Goal: Task Accomplishment & Management: Complete application form

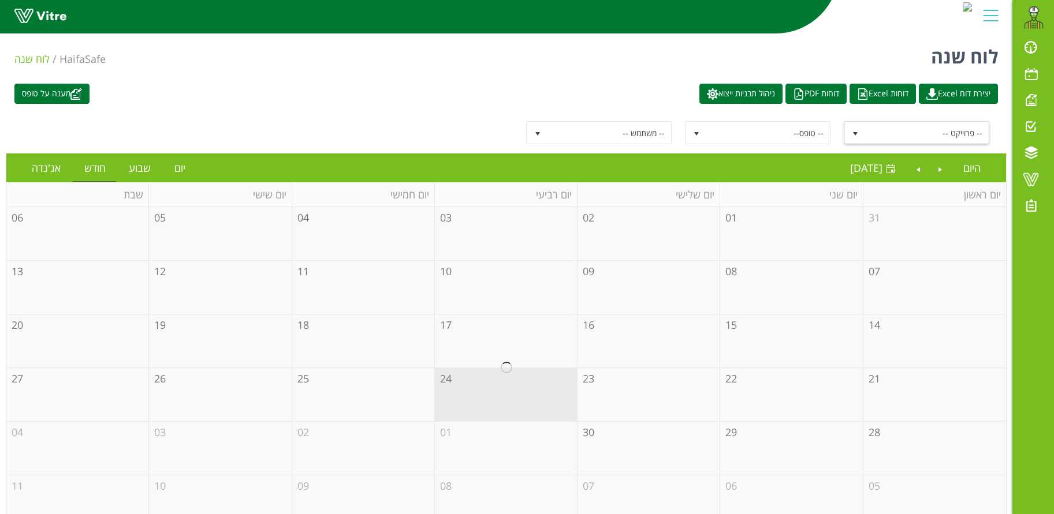
click at [882, 136] on span "-- פרוייקט --" at bounding box center [927, 132] width 124 height 21
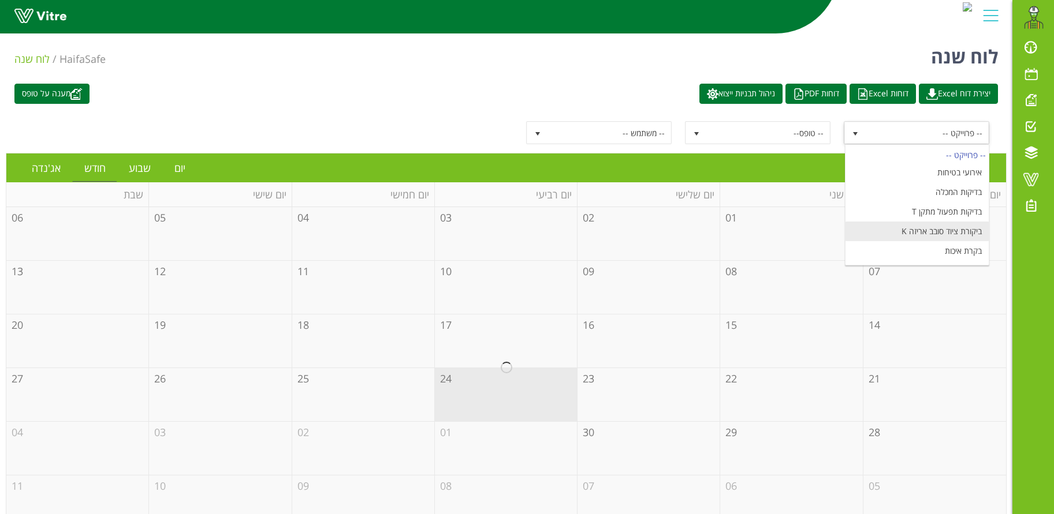
scroll to position [136, 0]
click at [944, 214] on li "מעבר הזמנה ומוצר" at bounding box center [916, 214] width 143 height 20
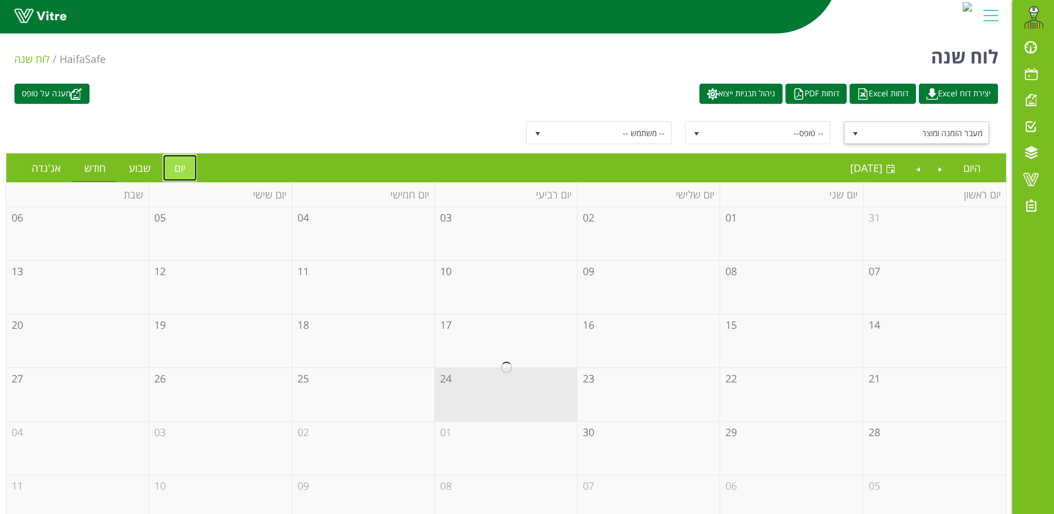
click at [178, 165] on link "יום" at bounding box center [180, 168] width 34 height 27
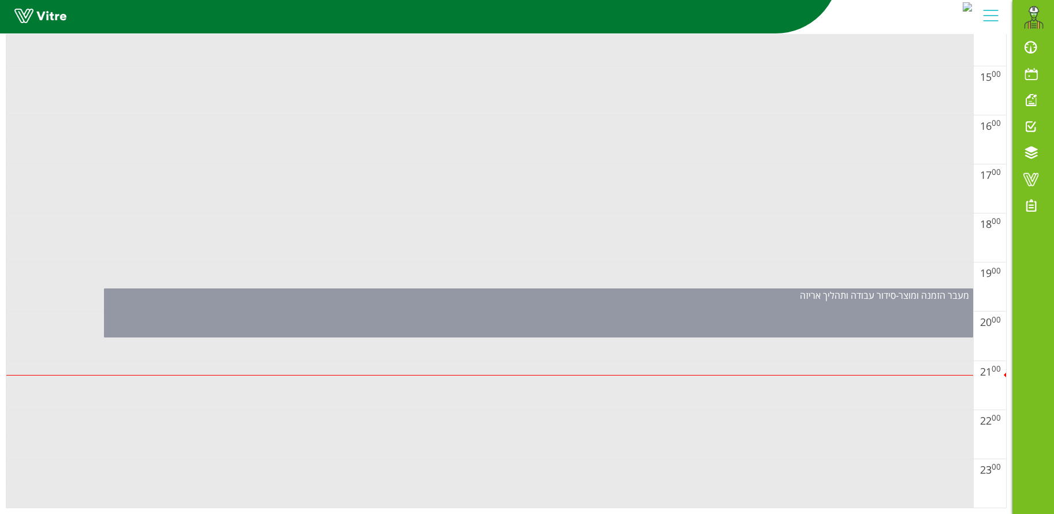
scroll to position [359, 0]
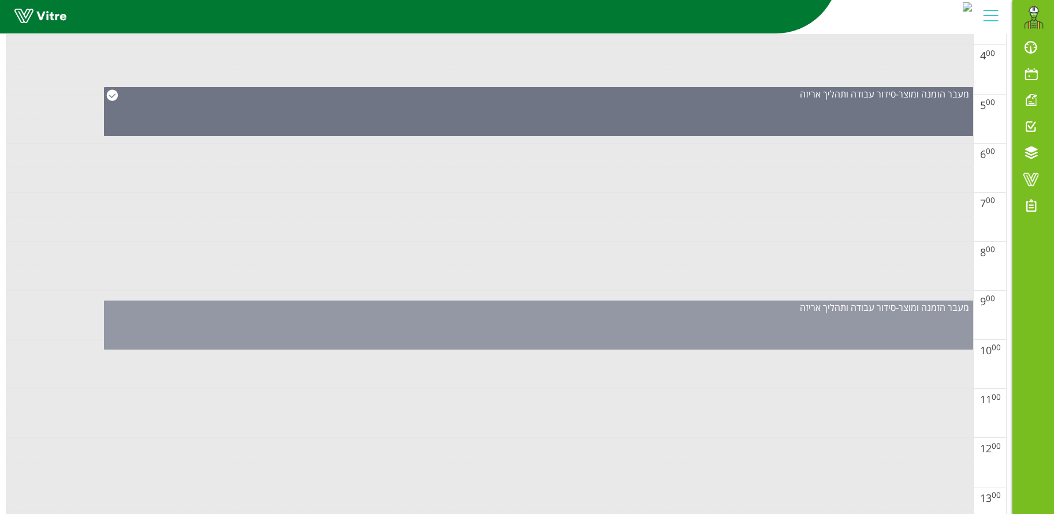
click at [639, 326] on div "מעבר הזמנה ומוצר - סידור עבודה ותהליך אריזה" at bounding box center [538, 325] width 869 height 49
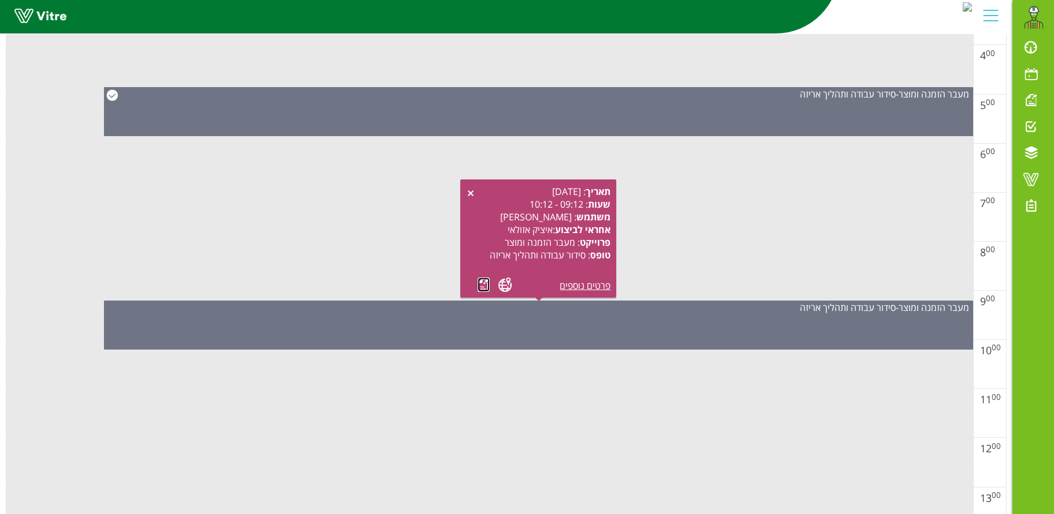
click at [482, 284] on link at bounding box center [483, 285] width 12 height 14
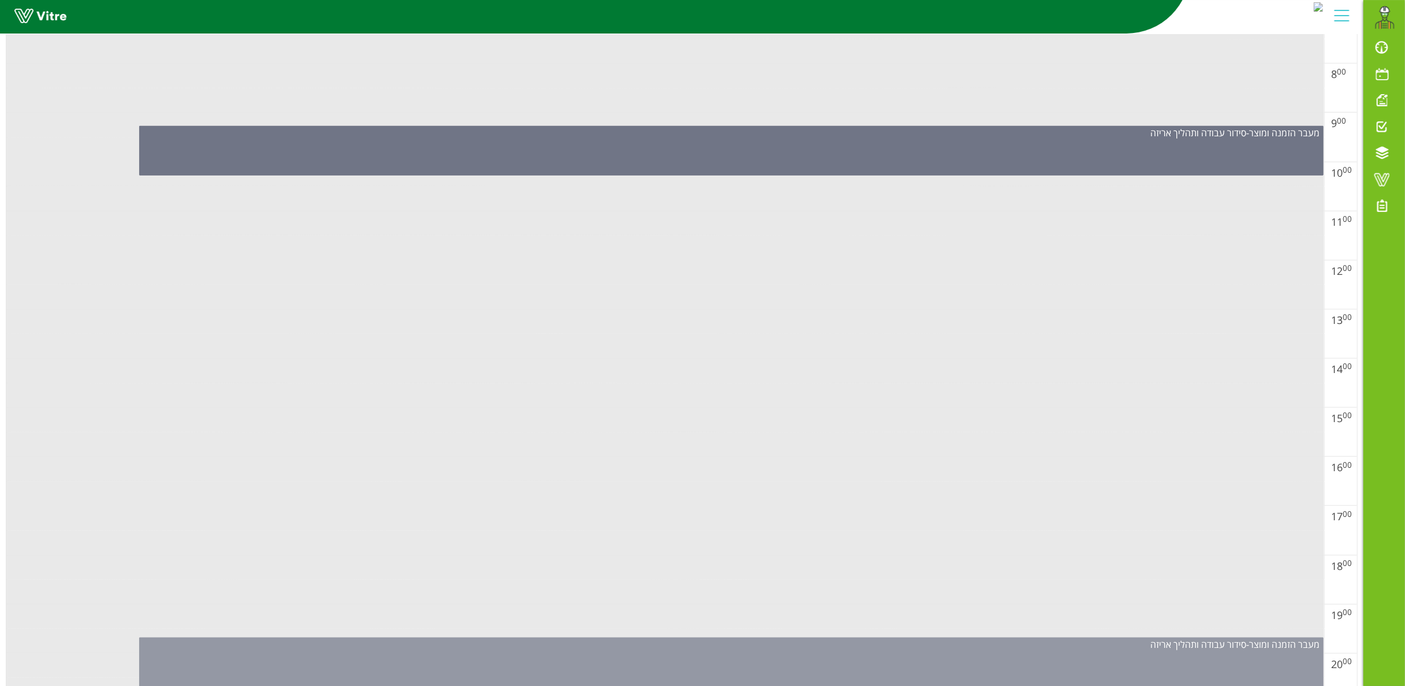
scroll to position [717, 0]
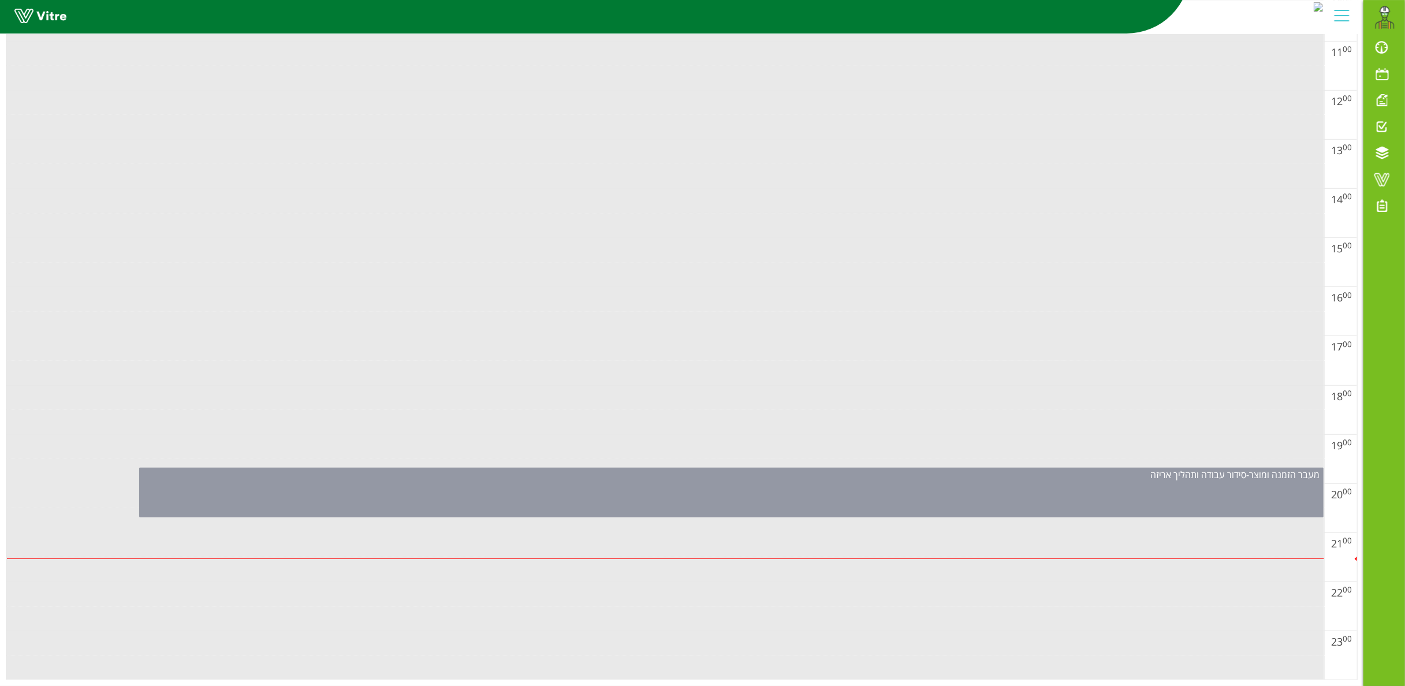
click at [714, 492] on div "מעבר הזמנה ומוצר - סידור עבודה ותהליך אריזה" at bounding box center [731, 493] width 1184 height 50
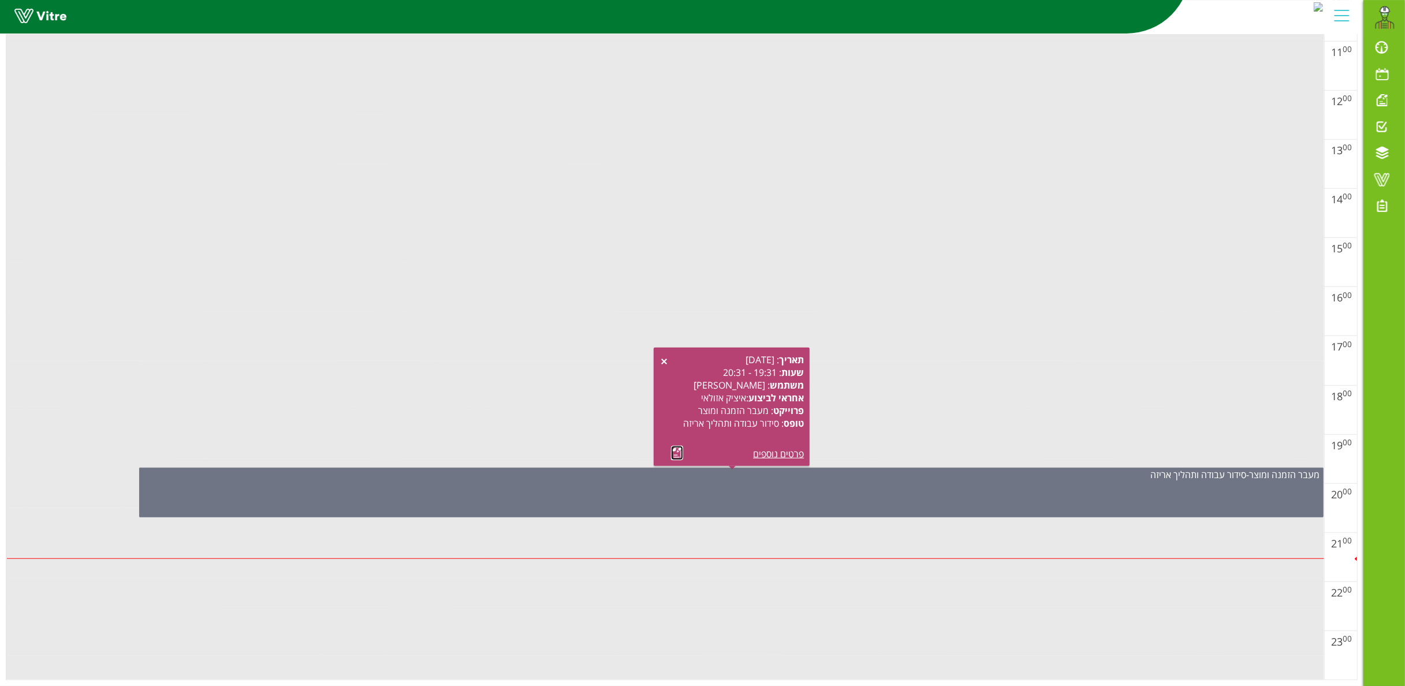
click at [677, 446] on link at bounding box center [677, 453] width 12 height 14
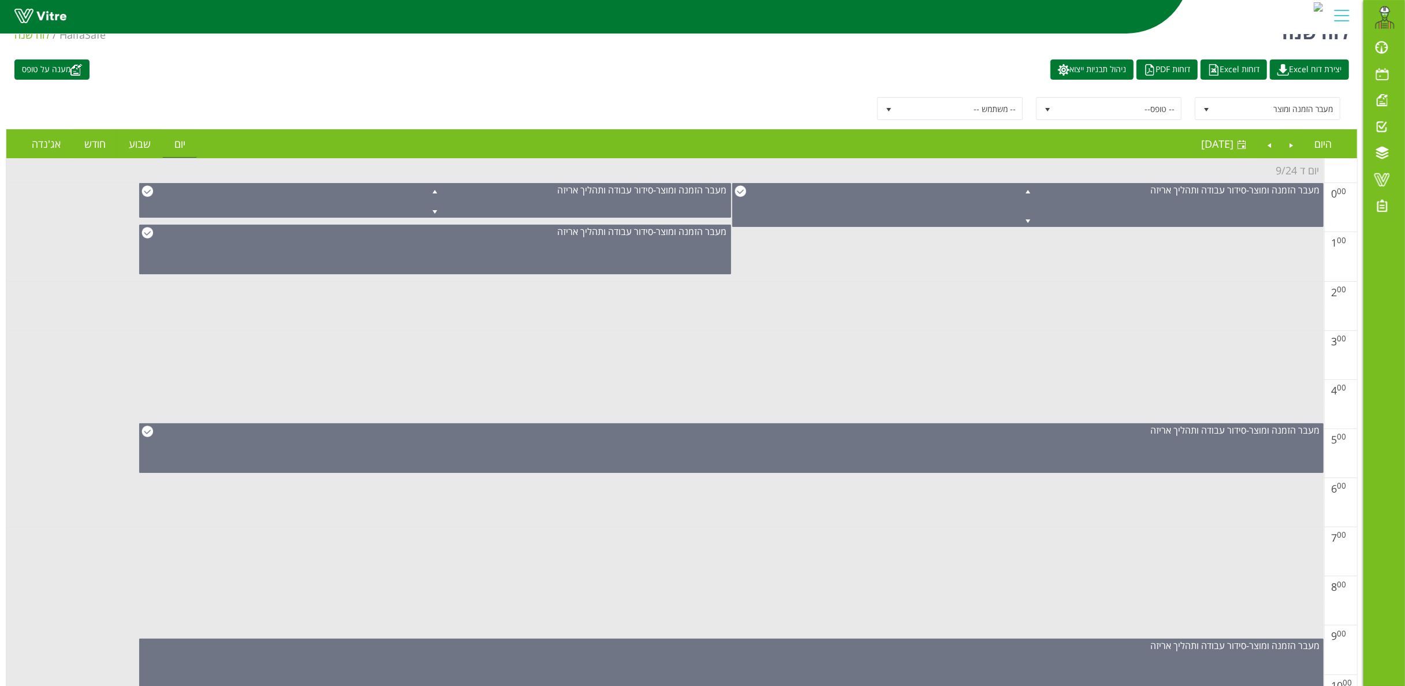
scroll to position [0, 0]
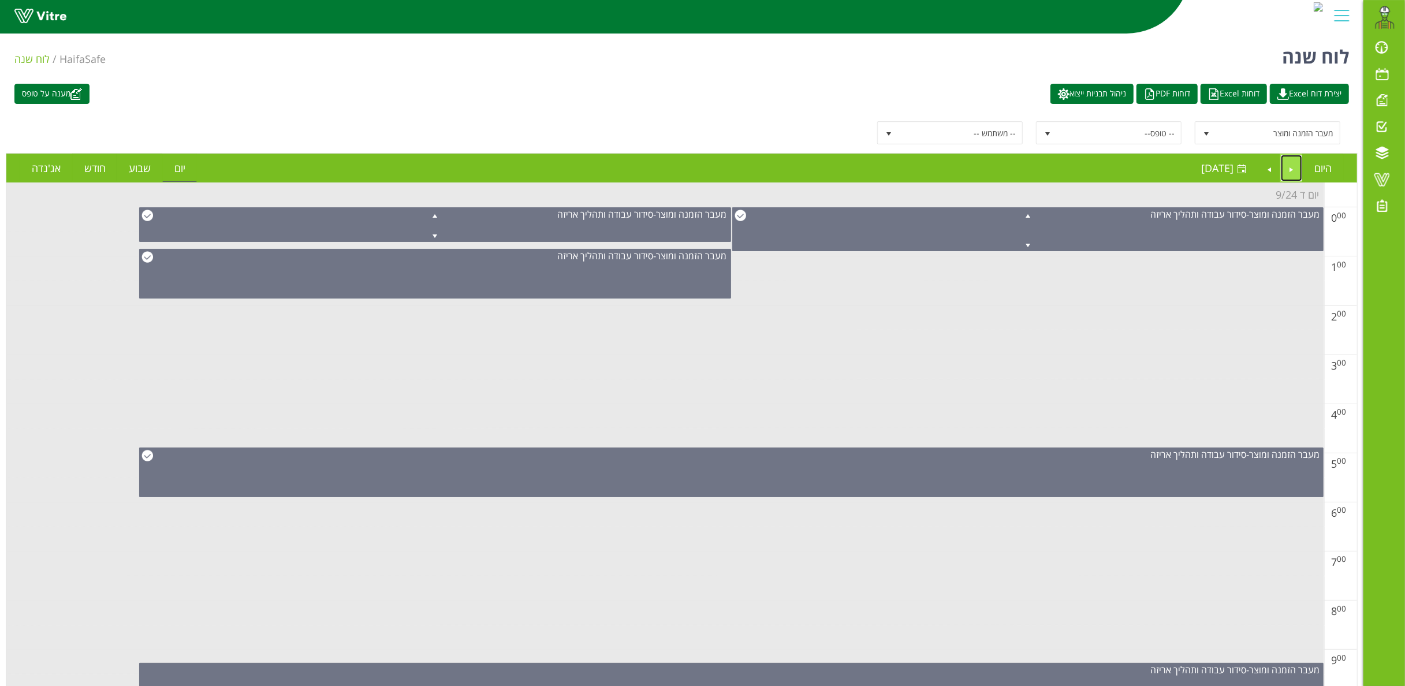
click at [1053, 174] on link "Previous" at bounding box center [1292, 168] width 22 height 27
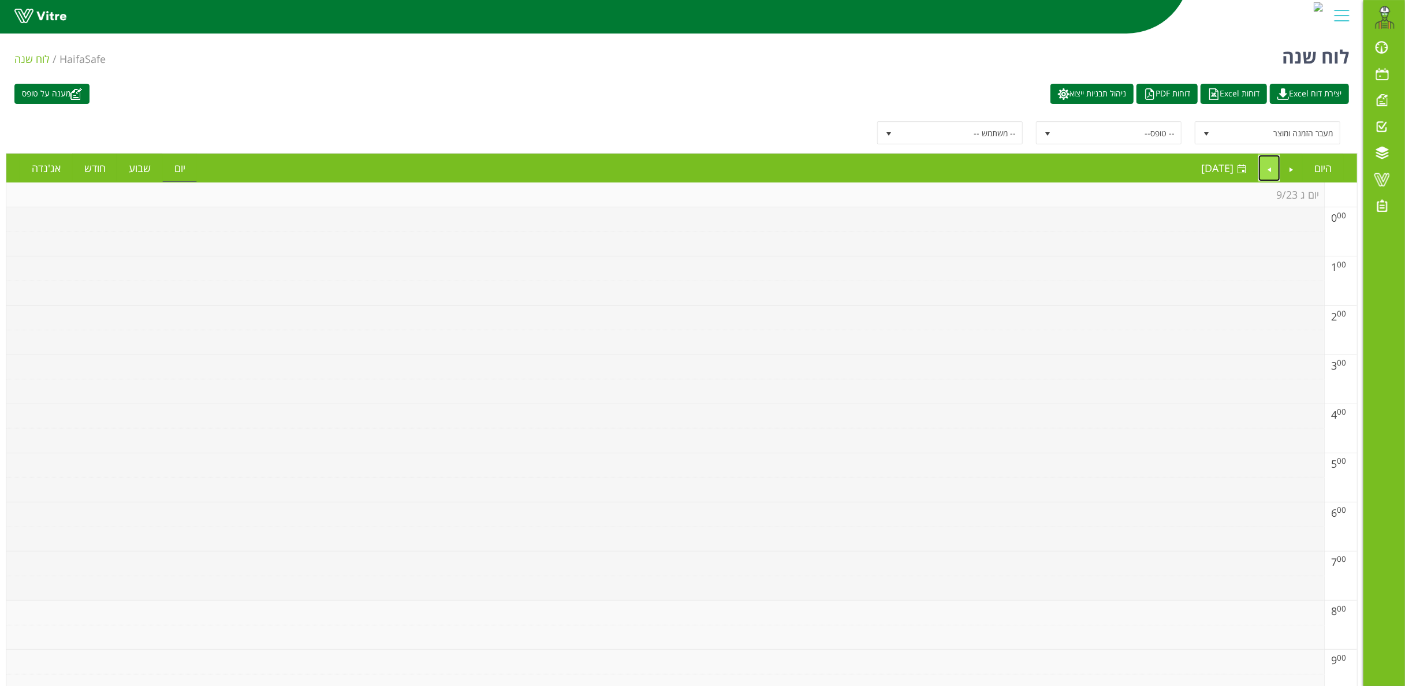
click at [1053, 166] on link "Next" at bounding box center [1269, 168] width 22 height 27
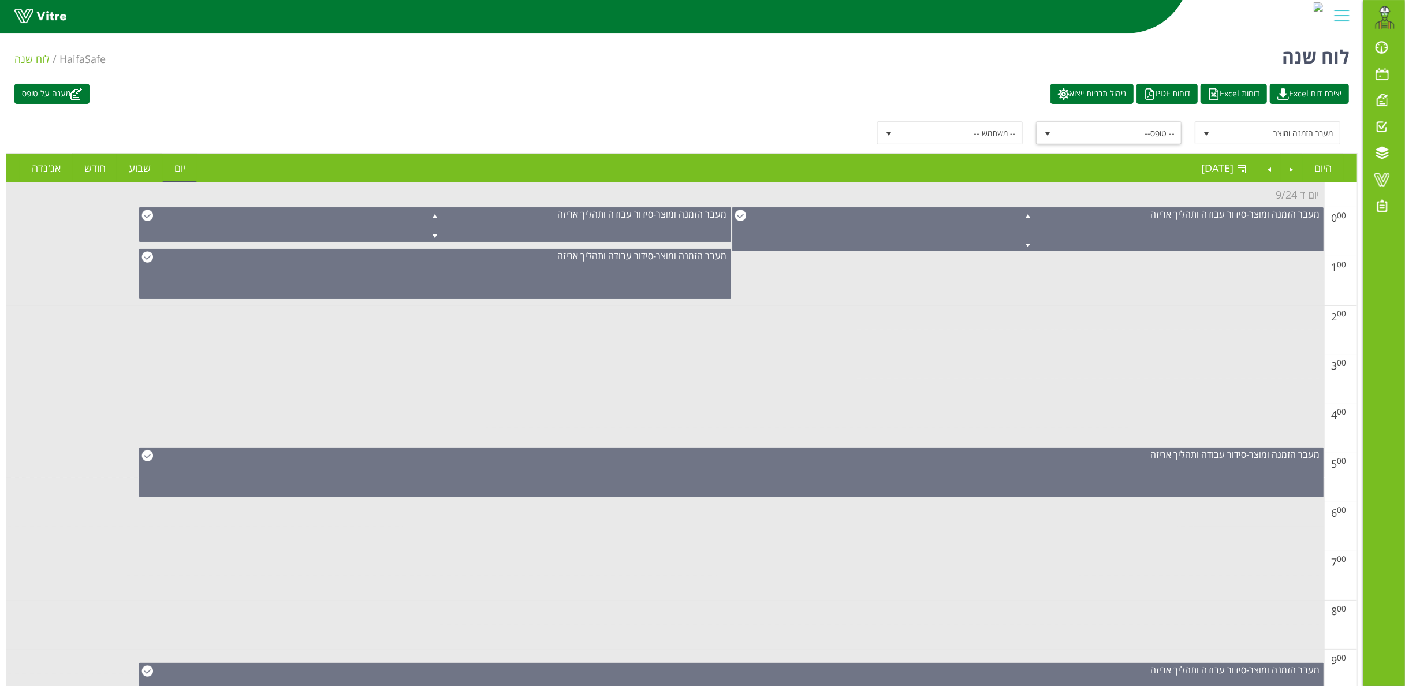
click at [1047, 130] on span "select" at bounding box center [1047, 133] width 9 height 9
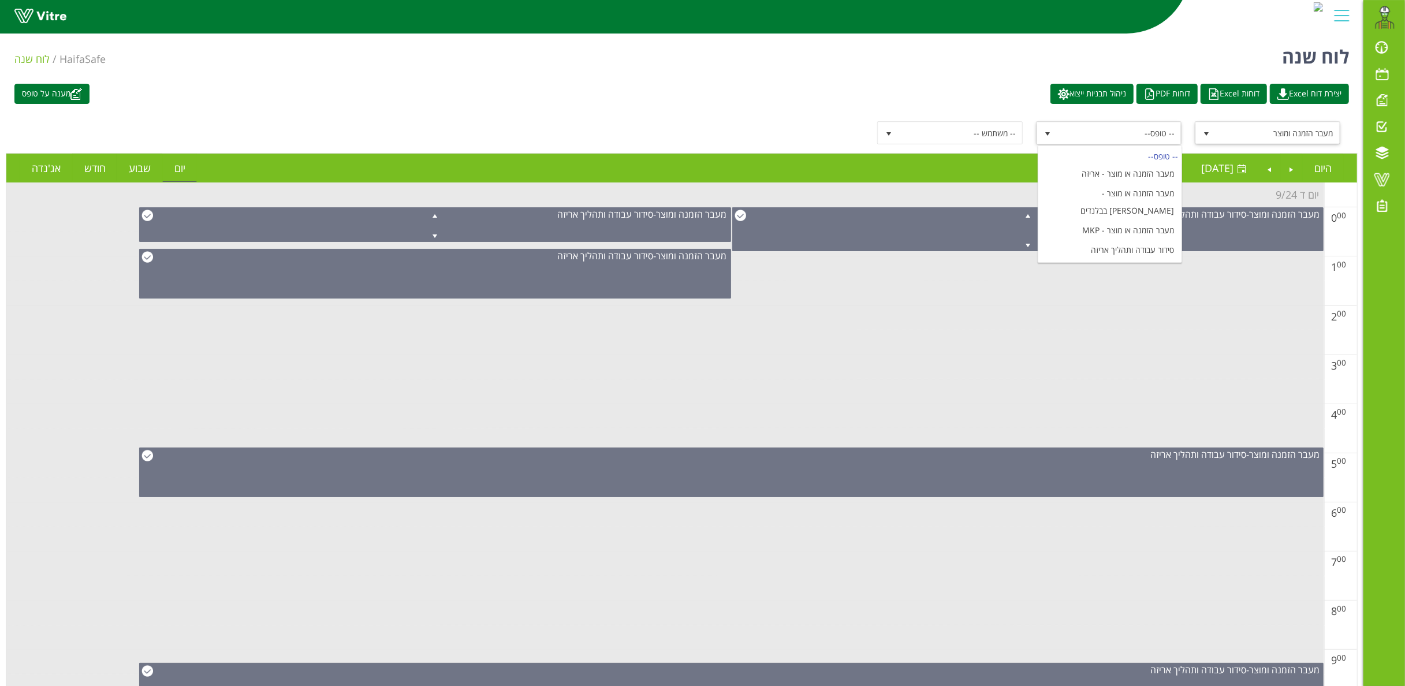
click at [1053, 130] on span "select" at bounding box center [1205, 133] width 9 height 9
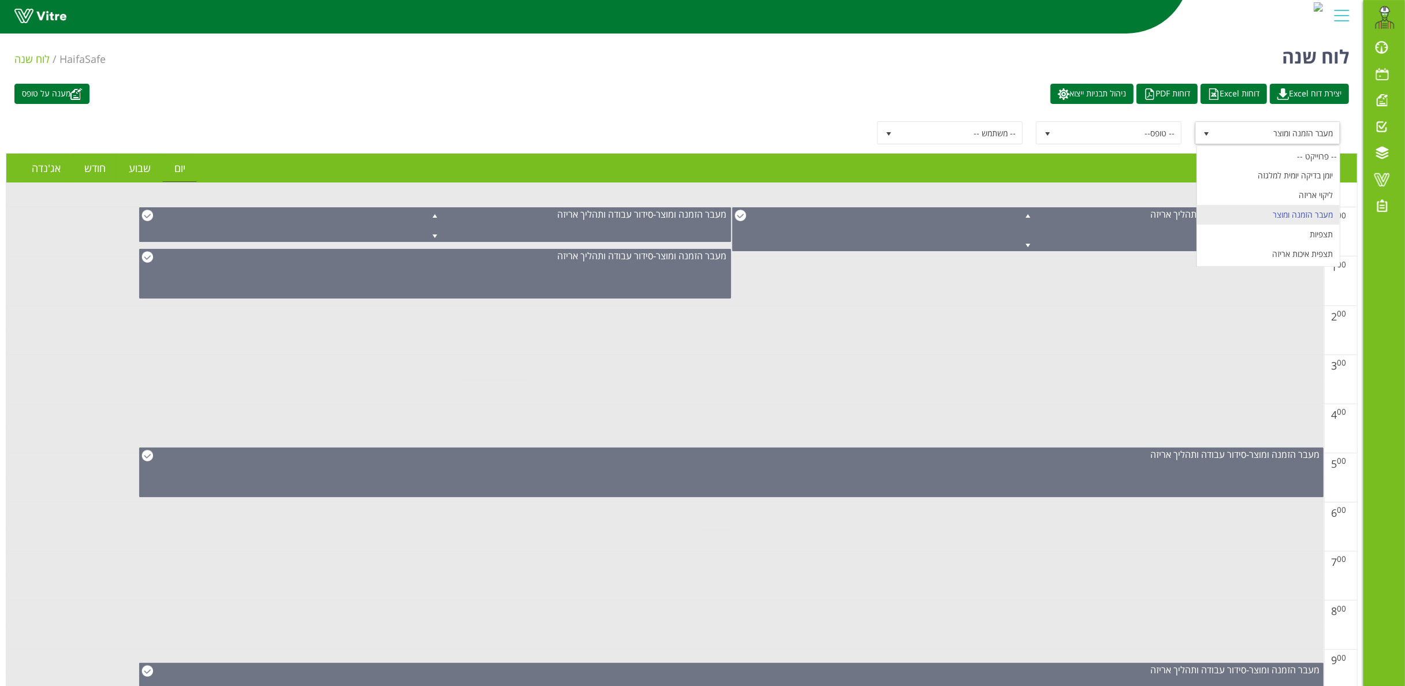
scroll to position [140, 0]
click at [1053, 157] on div "-- פרוייקט --" at bounding box center [1268, 156] width 143 height 16
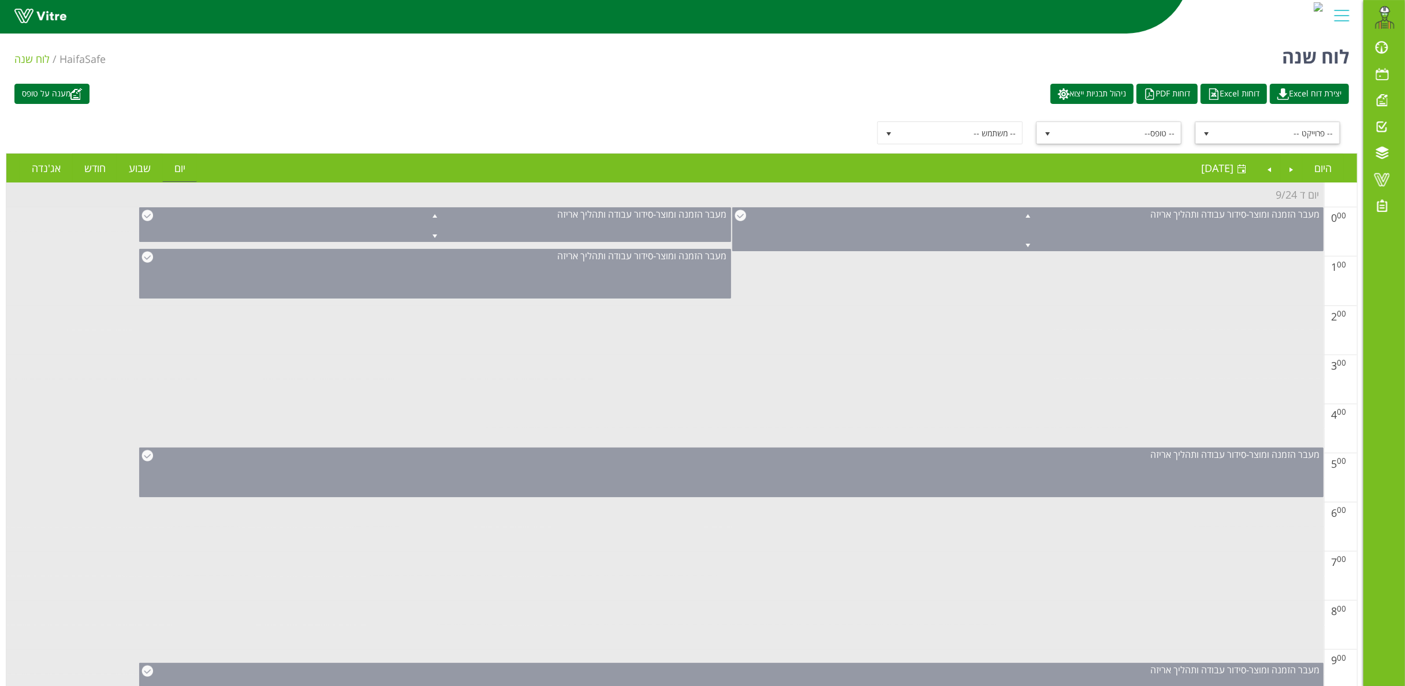
click at [1053, 132] on span "-- טופס--" at bounding box center [1119, 132] width 124 height 21
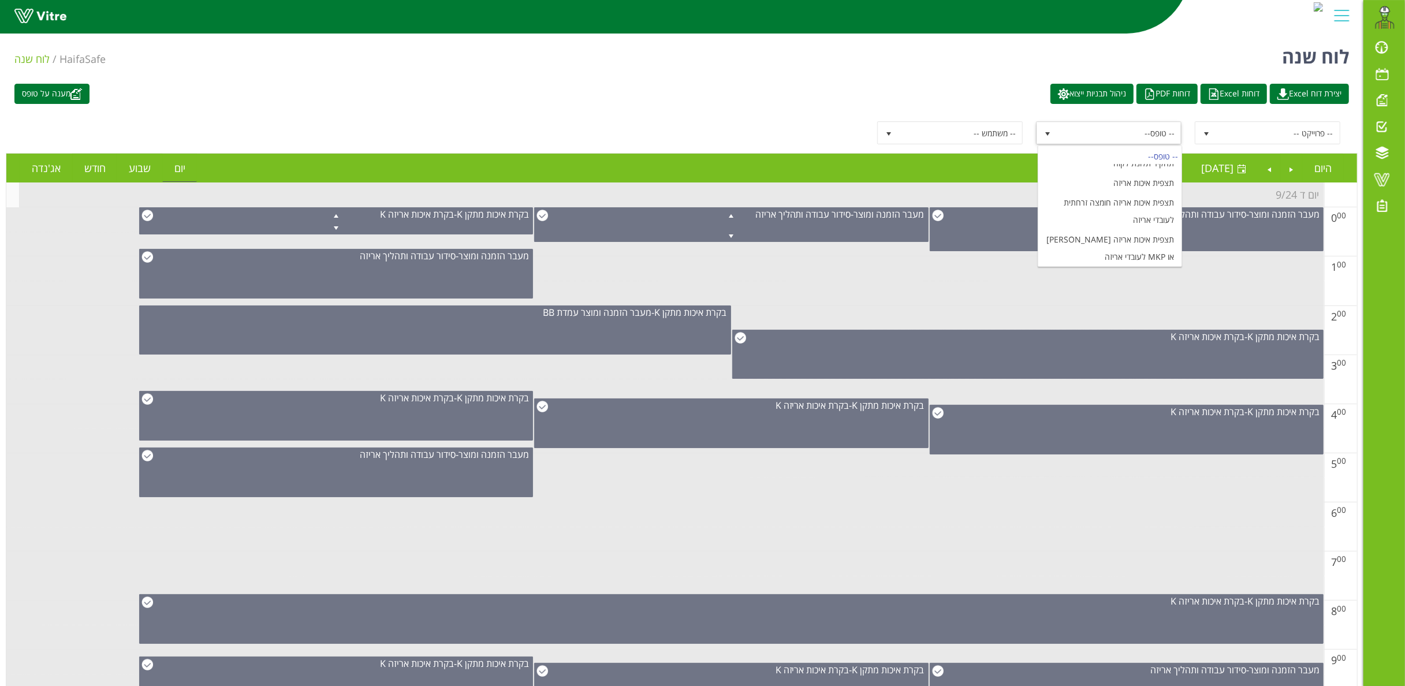
scroll to position [1270, 0]
click at [1053, 171] on li "מעבר הזמנה ומוצר עמדת BB" at bounding box center [1109, 161] width 143 height 20
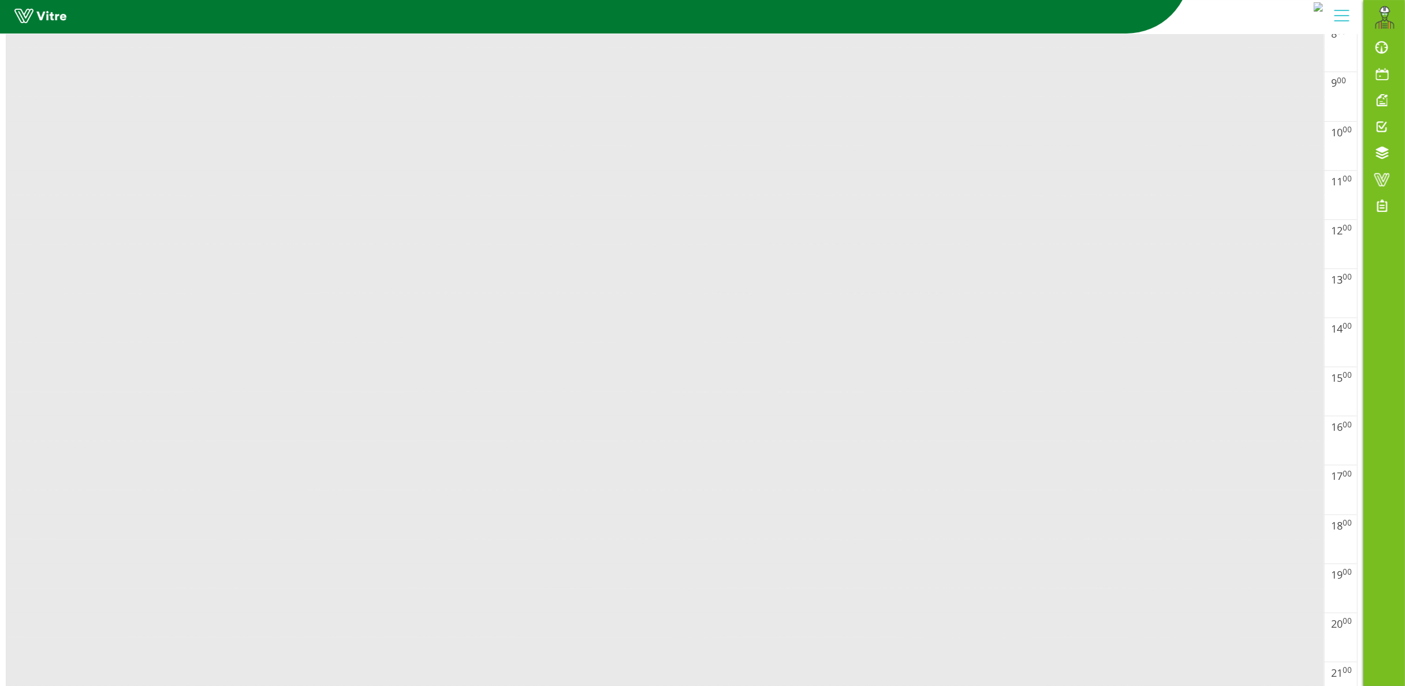
scroll to position [0, 0]
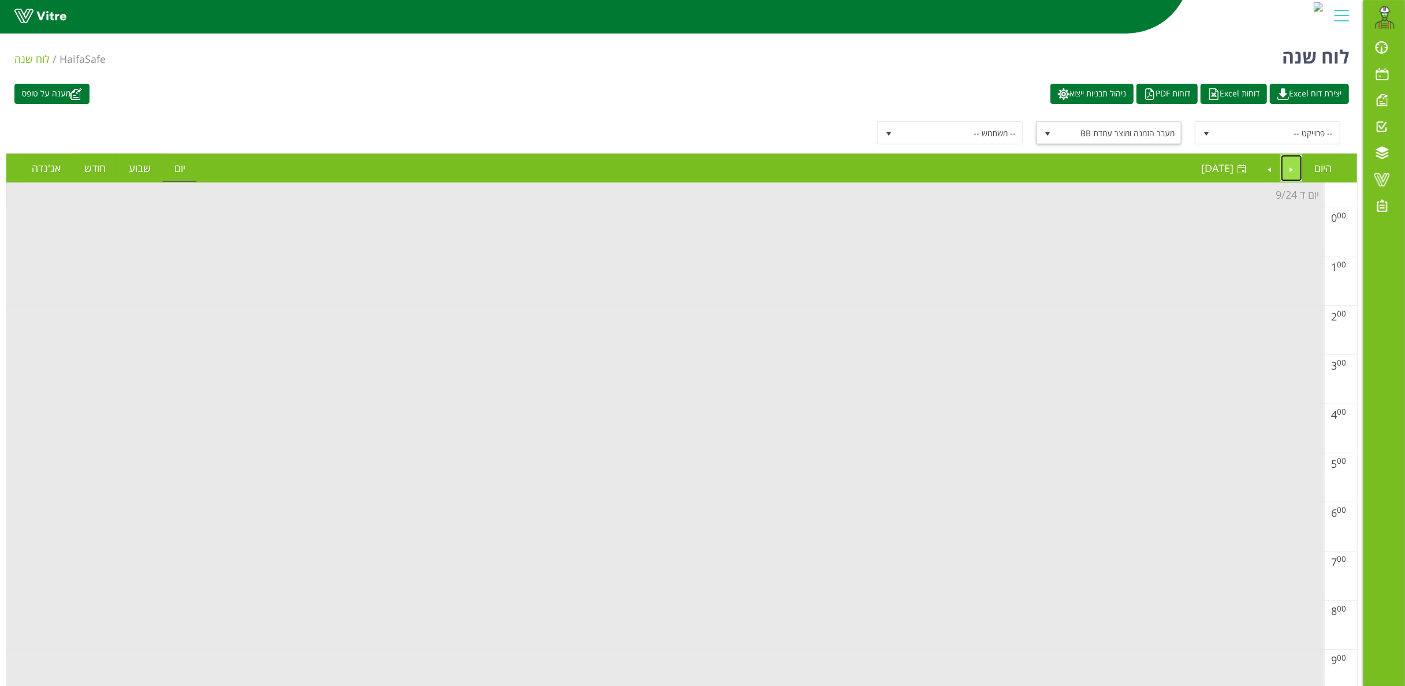
click at [1053, 164] on link "Previous" at bounding box center [1292, 168] width 22 height 27
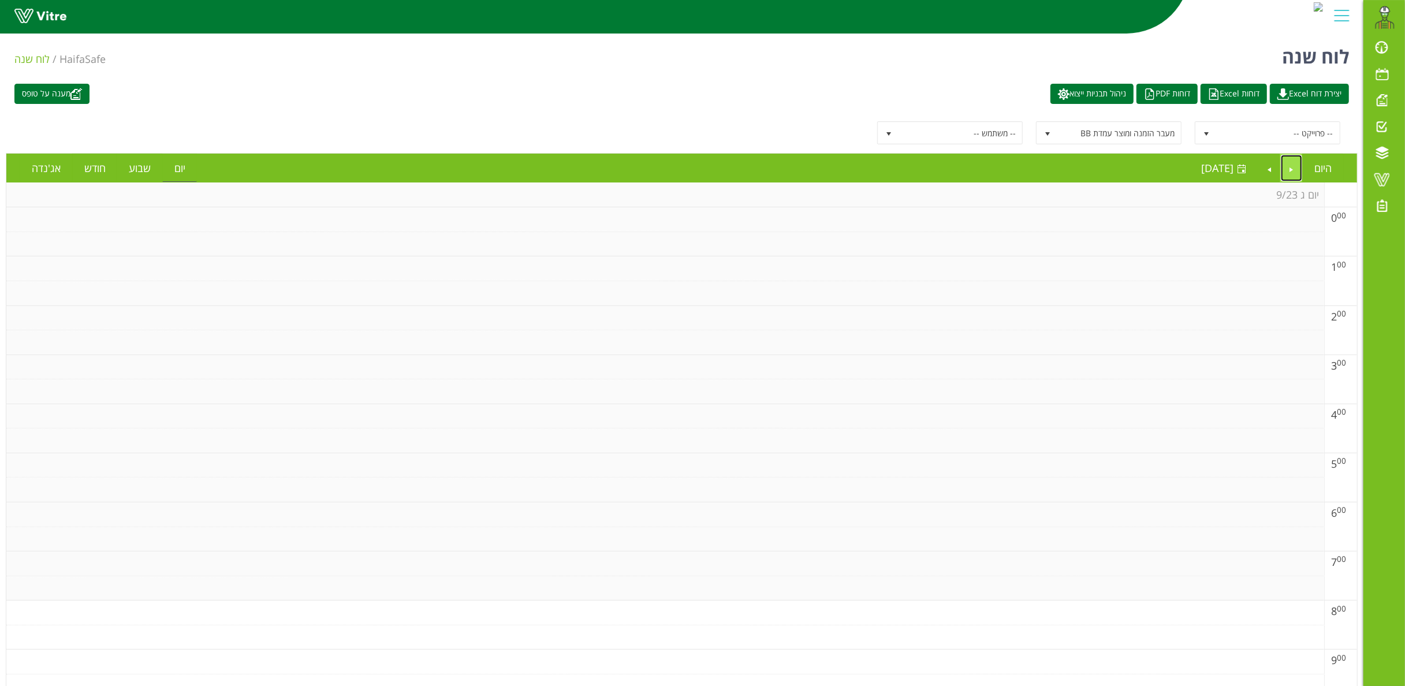
click at [1053, 163] on link "Previous" at bounding box center [1292, 168] width 22 height 27
click at [1053, 167] on link "Previous" at bounding box center [1292, 168] width 22 height 27
click at [1053, 166] on link "Previous" at bounding box center [1292, 168] width 22 height 27
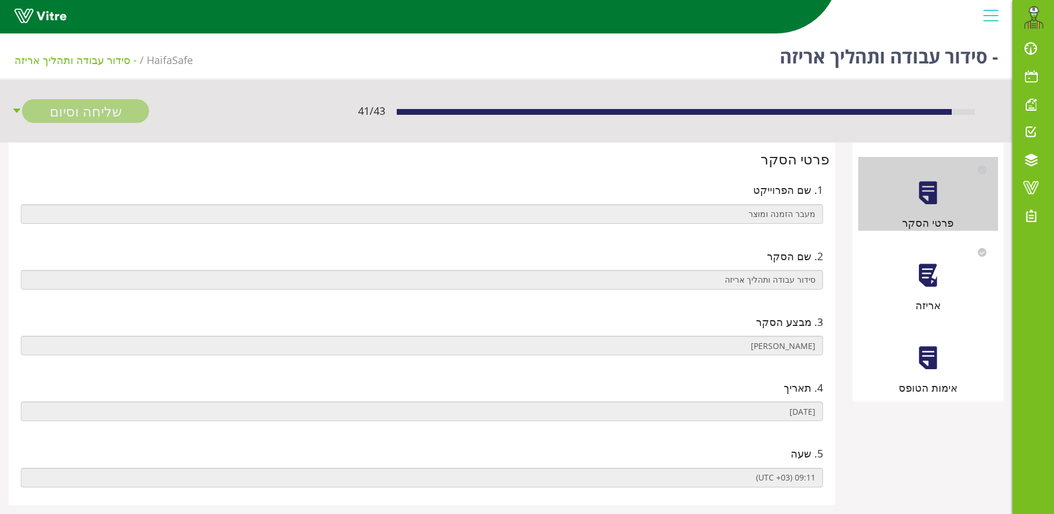
click at [936, 277] on div at bounding box center [928, 276] width 26 height 26
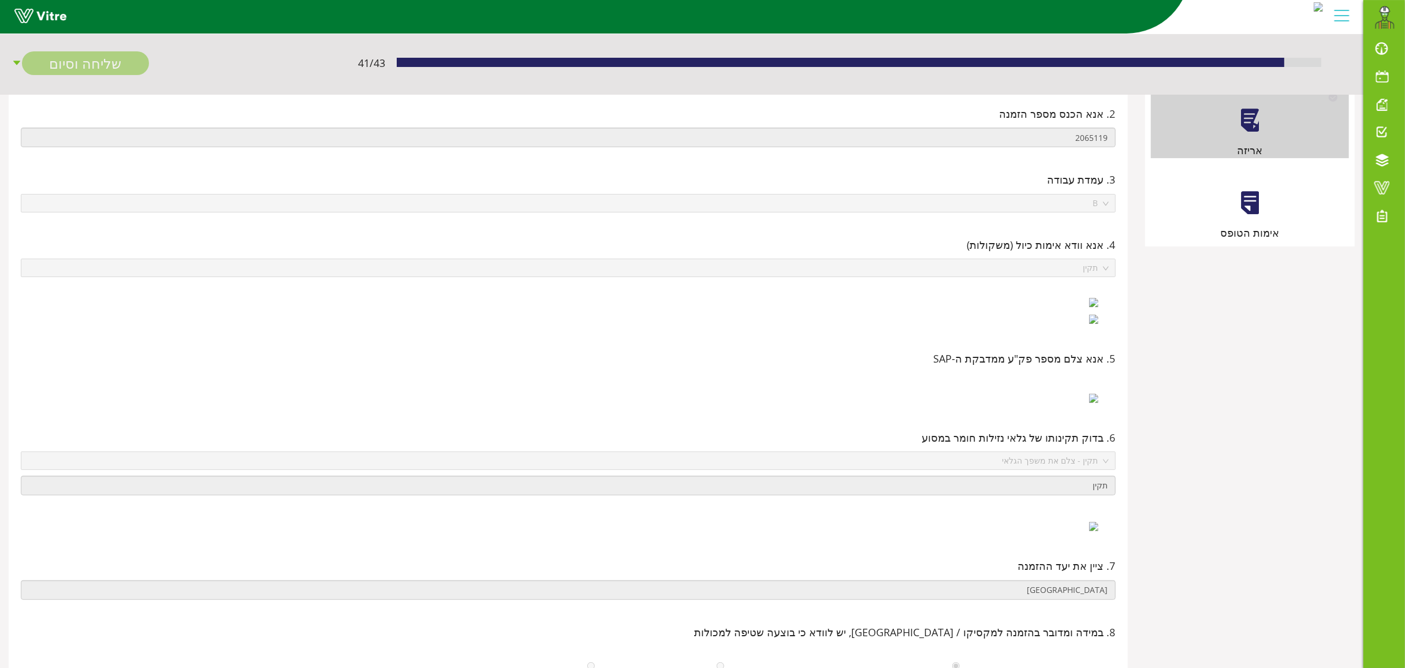
scroll to position [3, 0]
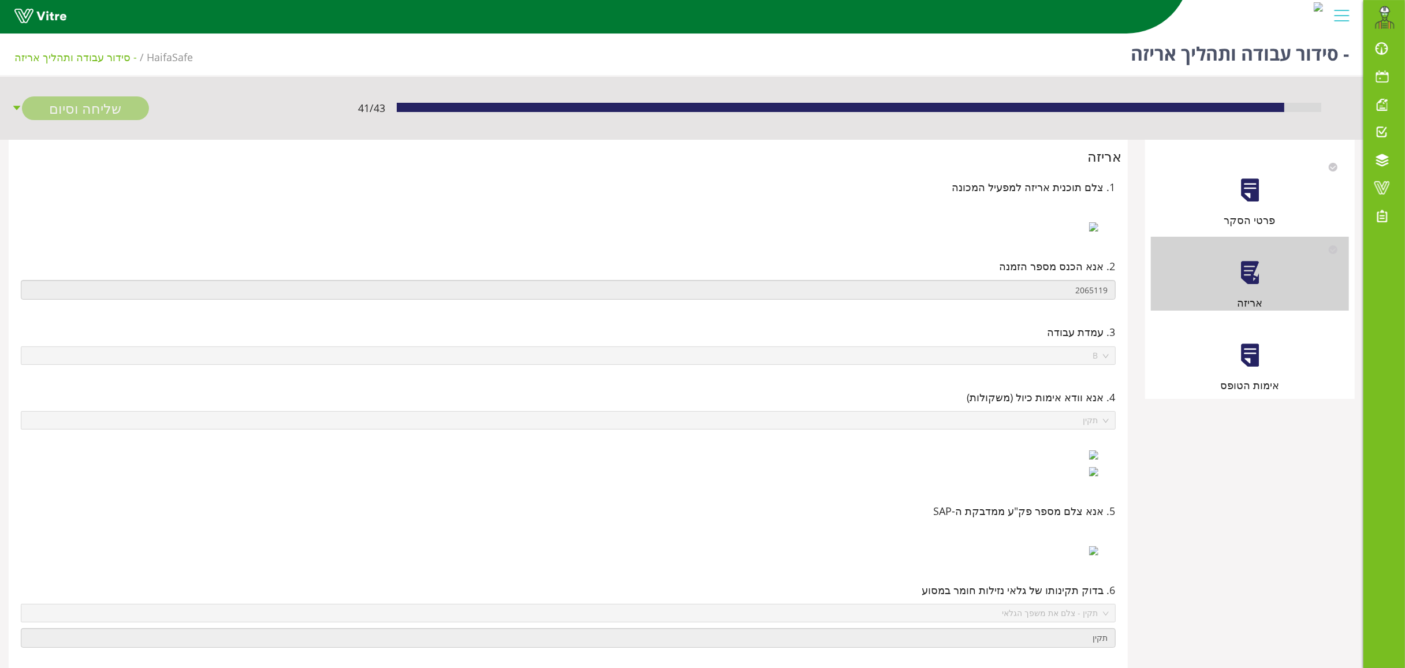
click at [1066, 360] on div at bounding box center [1250, 355] width 26 height 26
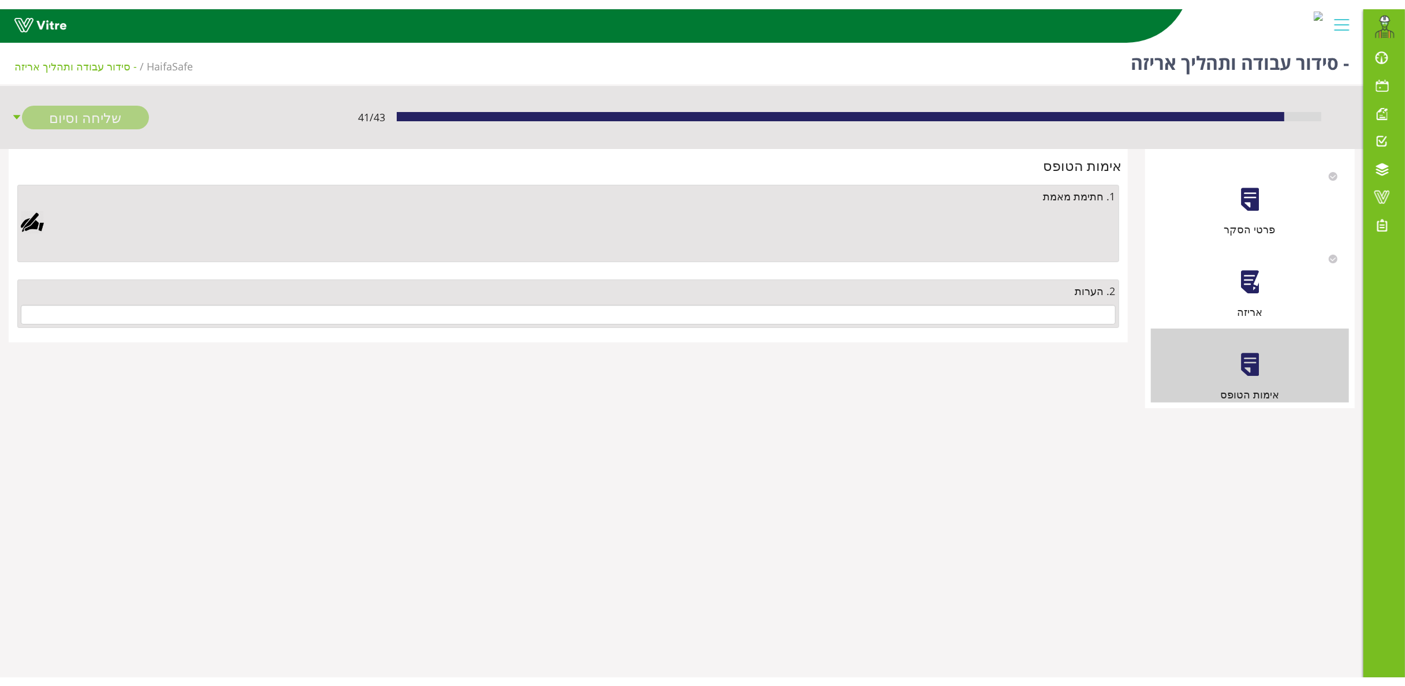
scroll to position [0, 0]
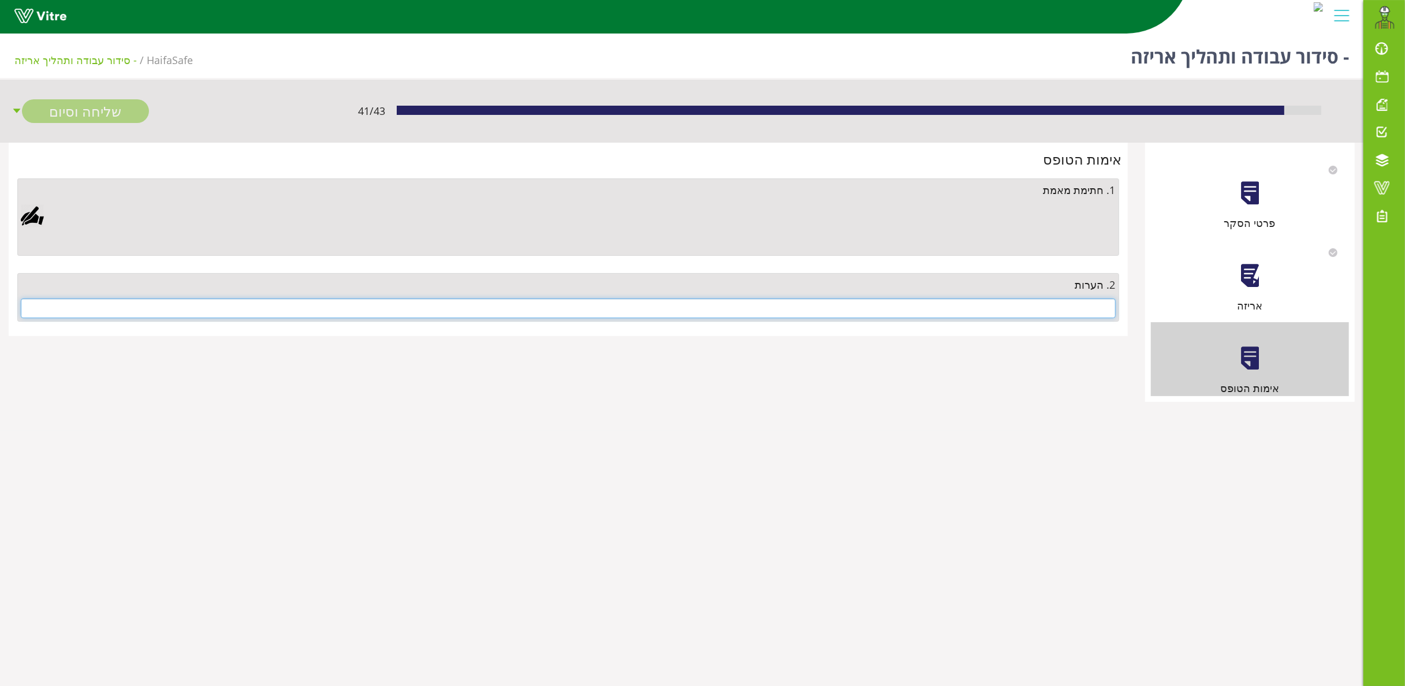
click at [1042, 314] on input "text" at bounding box center [568, 308] width 1095 height 20
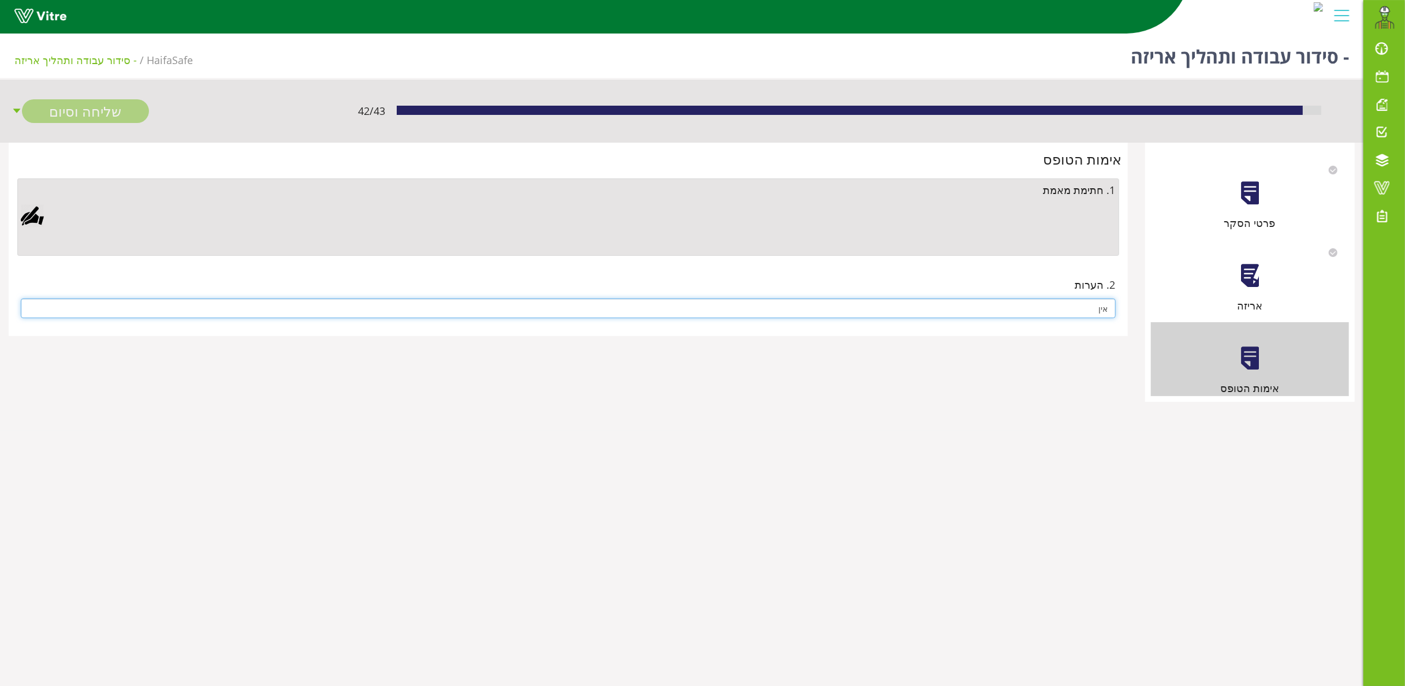
type input "אין"
click at [24, 218] on div at bounding box center [32, 215] width 23 height 23
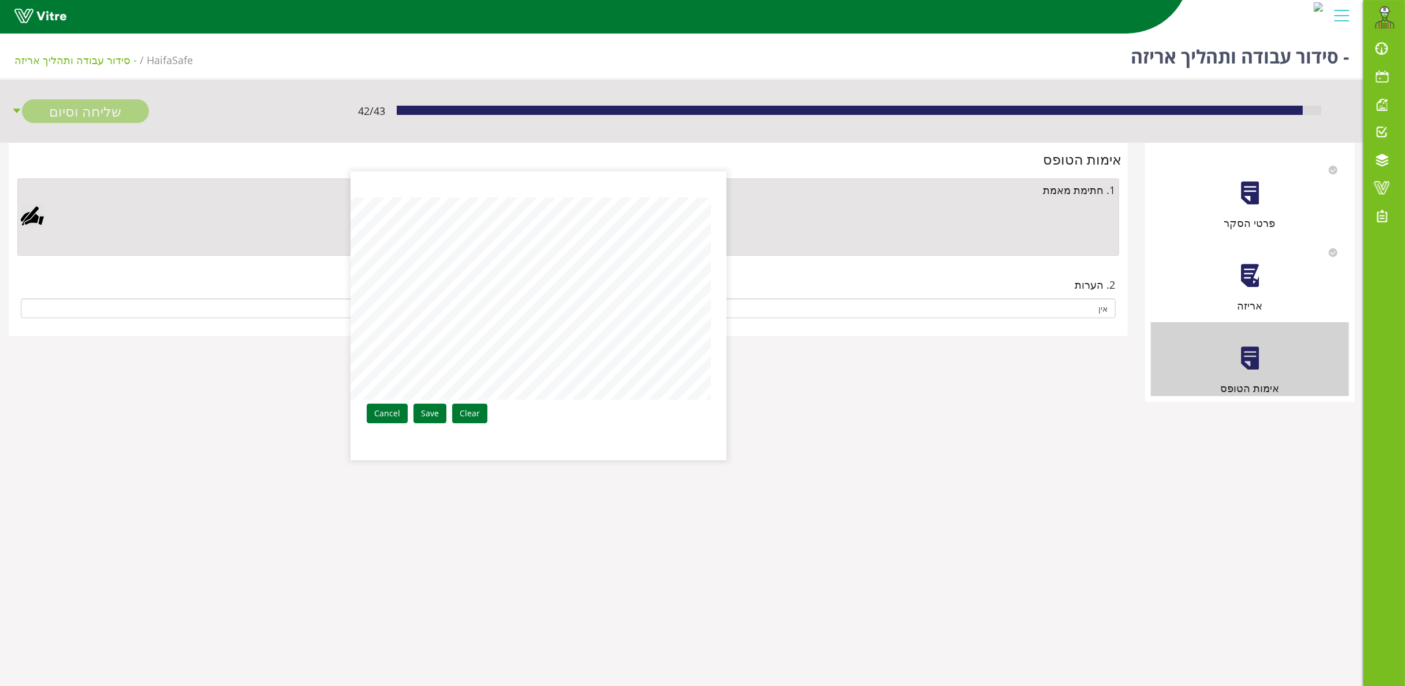
click at [614, 341] on div "Clear Save Cancel" at bounding box center [538, 315] width 375 height 289
click at [436, 408] on link "Save" at bounding box center [429, 414] width 33 height 20
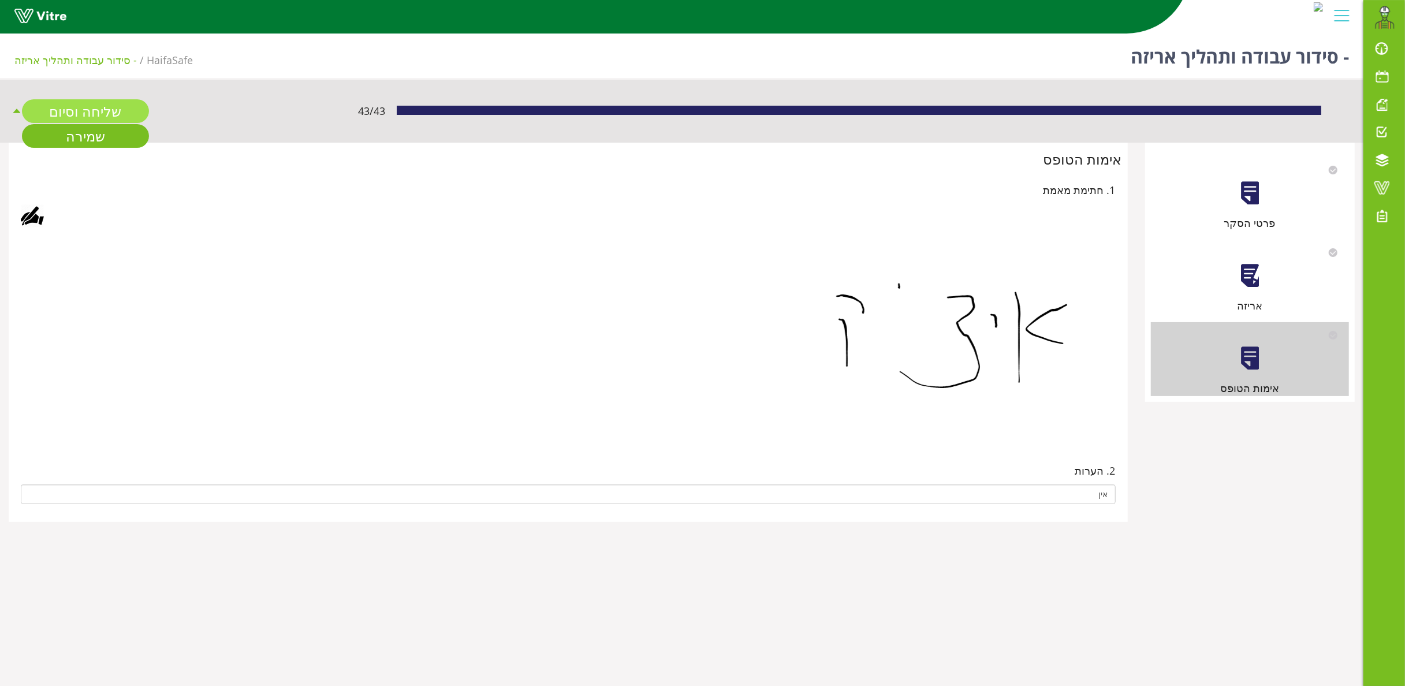
click at [96, 109] on link "שליחה וסיום" at bounding box center [85, 111] width 127 height 24
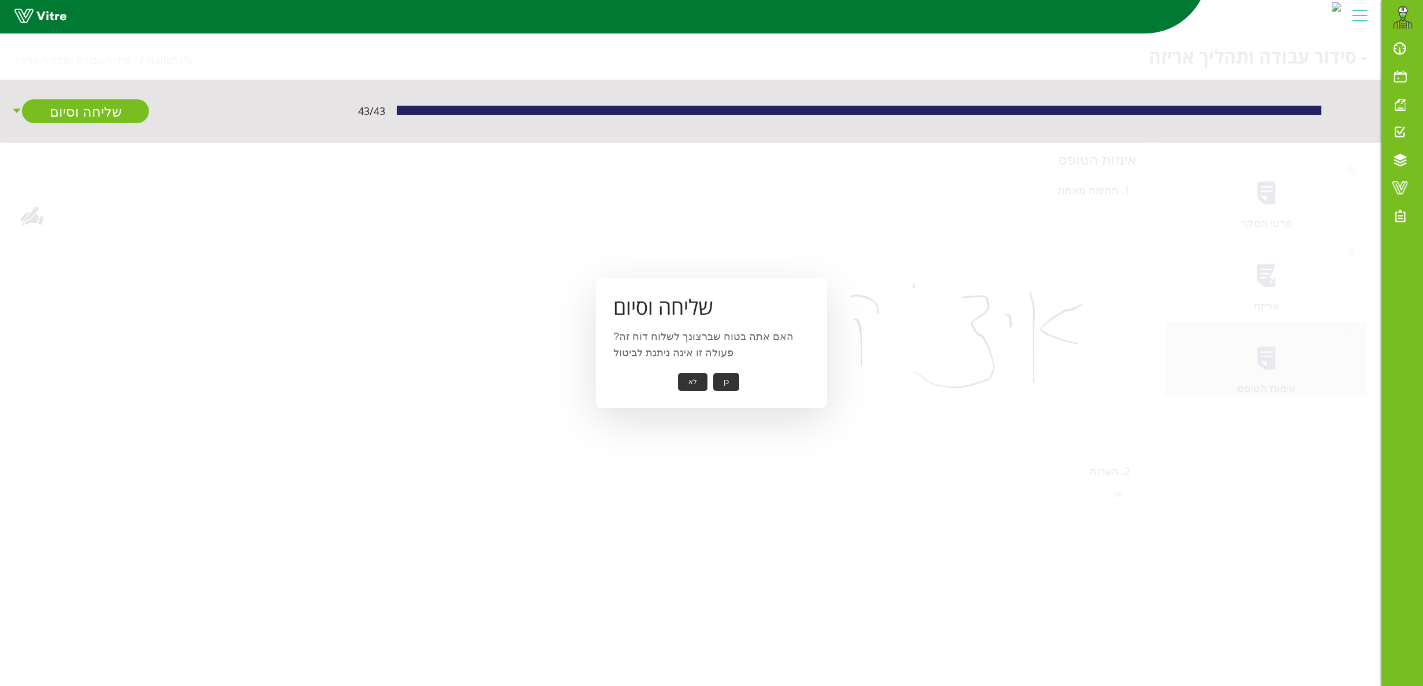
click at [724, 382] on button "כן" at bounding box center [726, 382] width 26 height 18
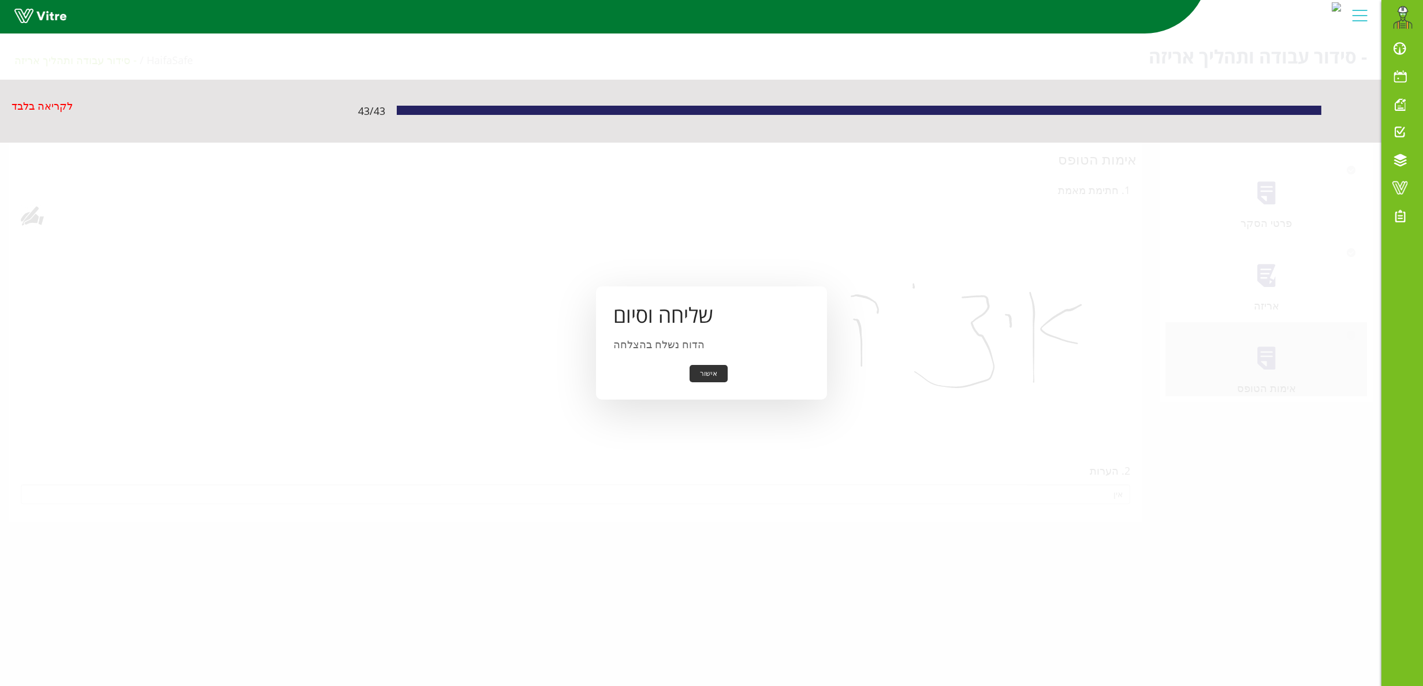
click at [705, 377] on button "אישור" at bounding box center [708, 374] width 38 height 18
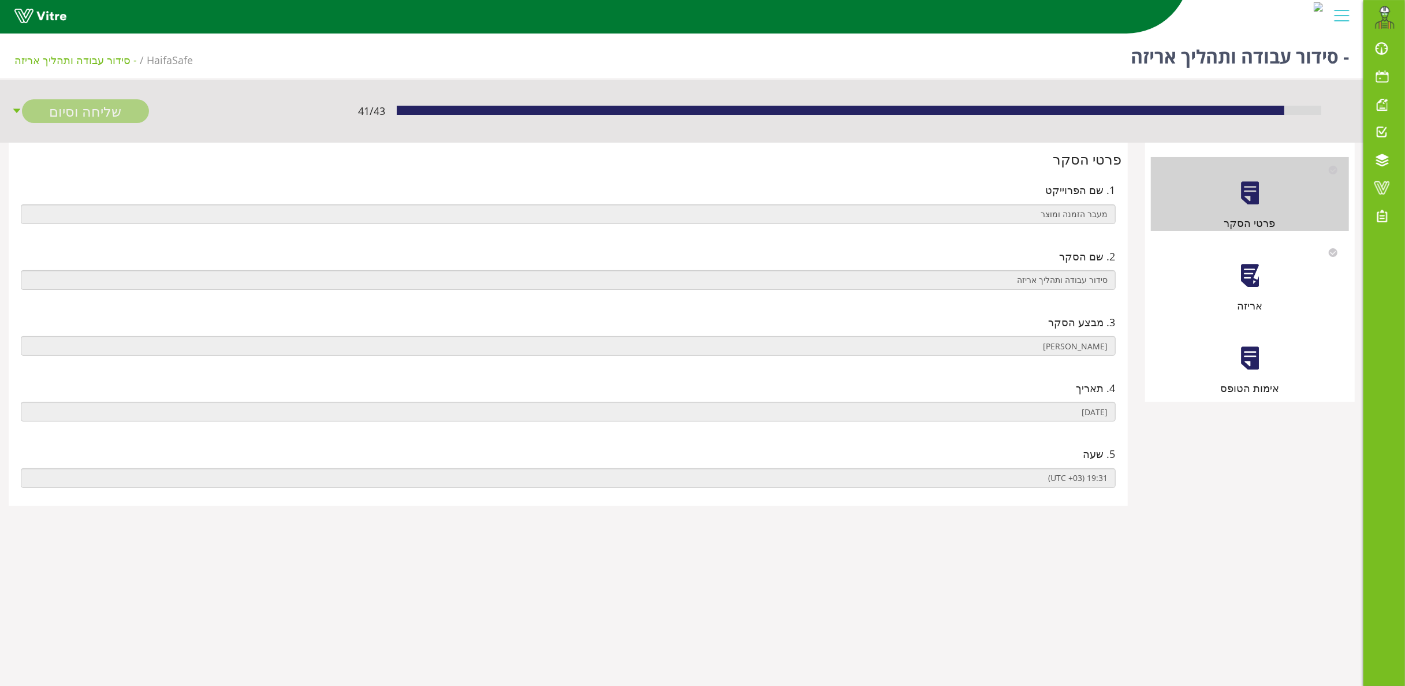
click at [1264, 278] on div "אריזה" at bounding box center [1250, 277] width 199 height 74
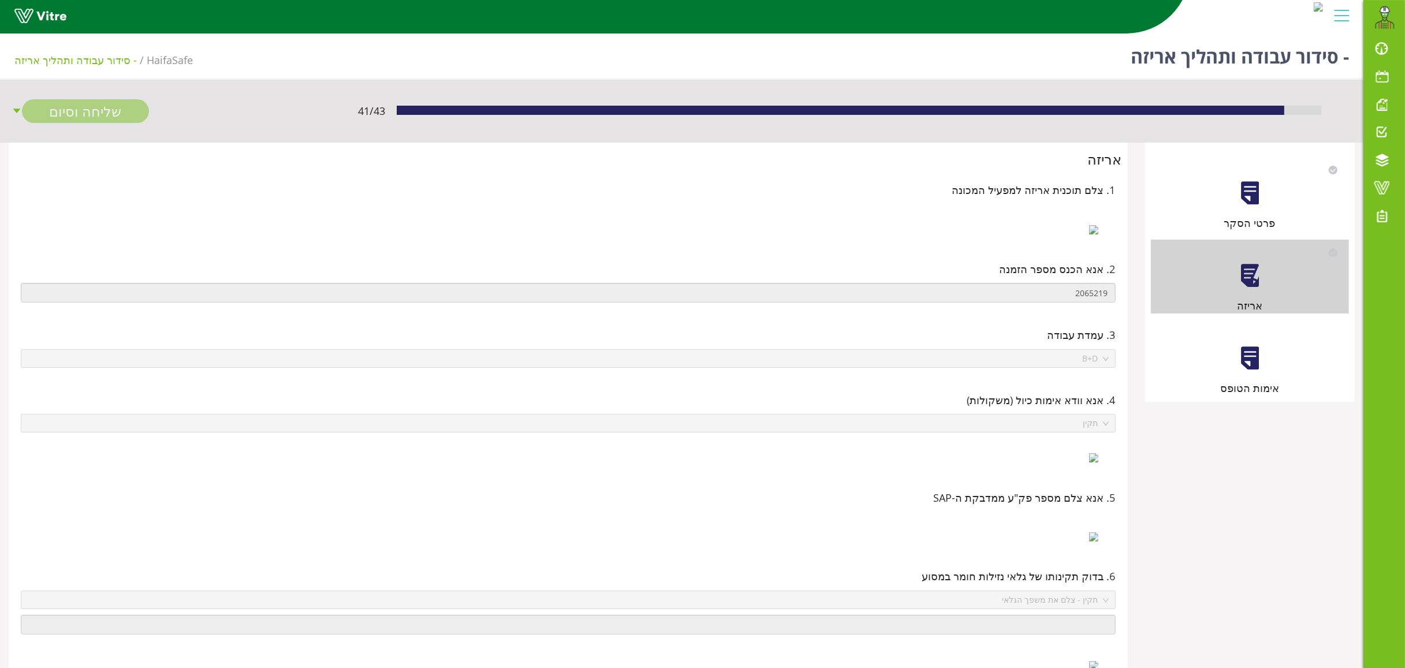
click at [1240, 367] on div at bounding box center [1250, 358] width 26 height 26
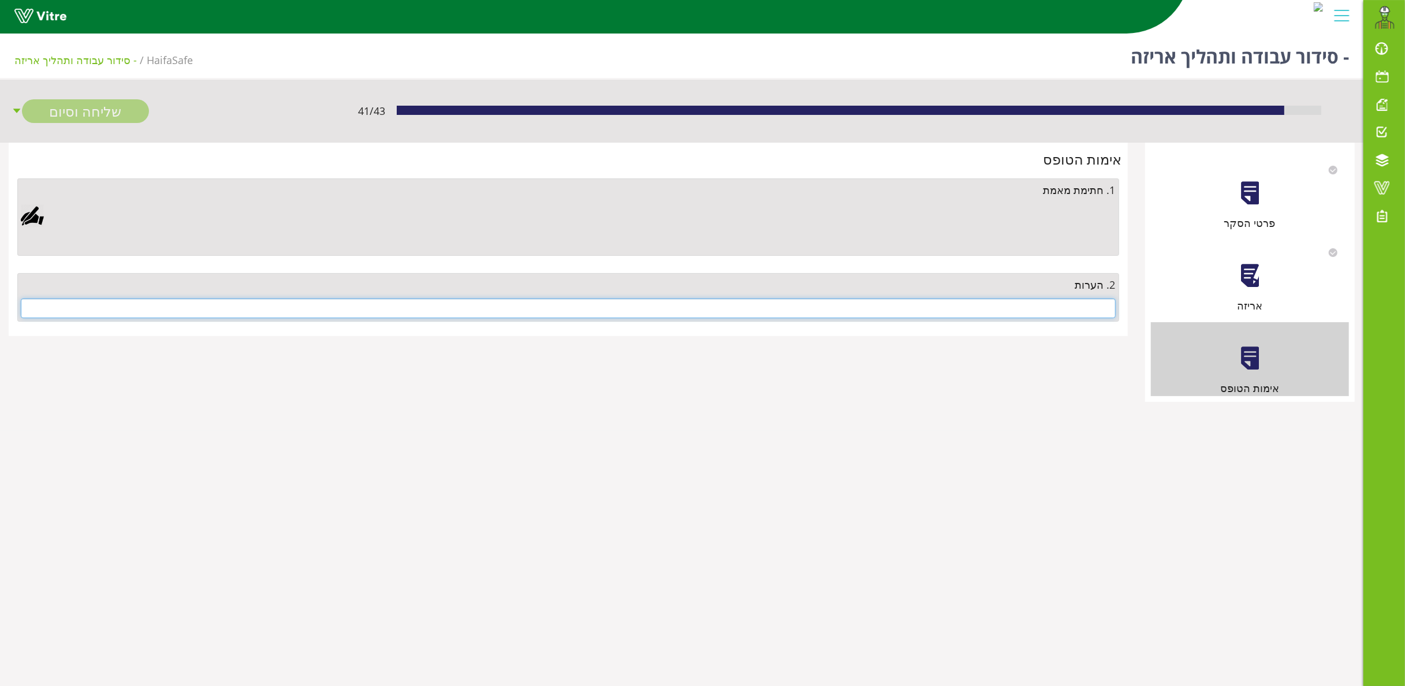
click at [1053, 313] on input "text" at bounding box center [568, 308] width 1095 height 20
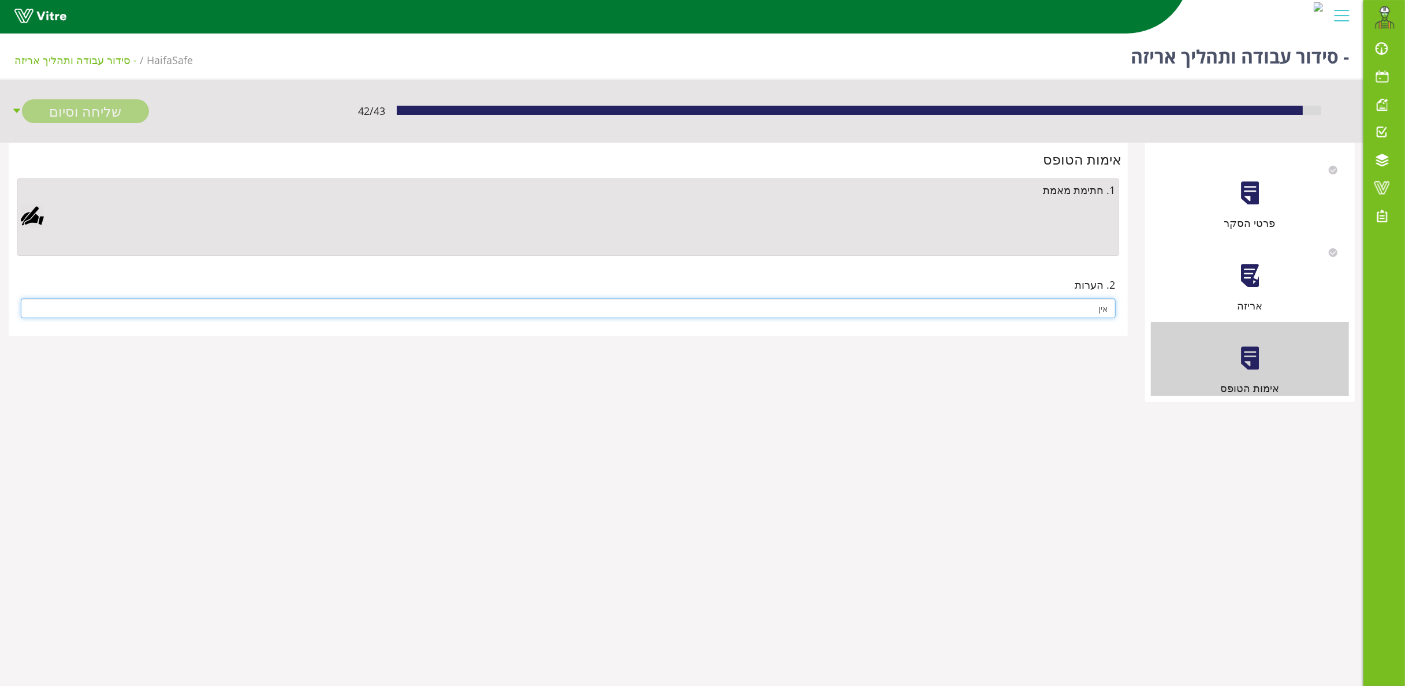
type input "אין"
click at [33, 212] on div at bounding box center [32, 215] width 23 height 23
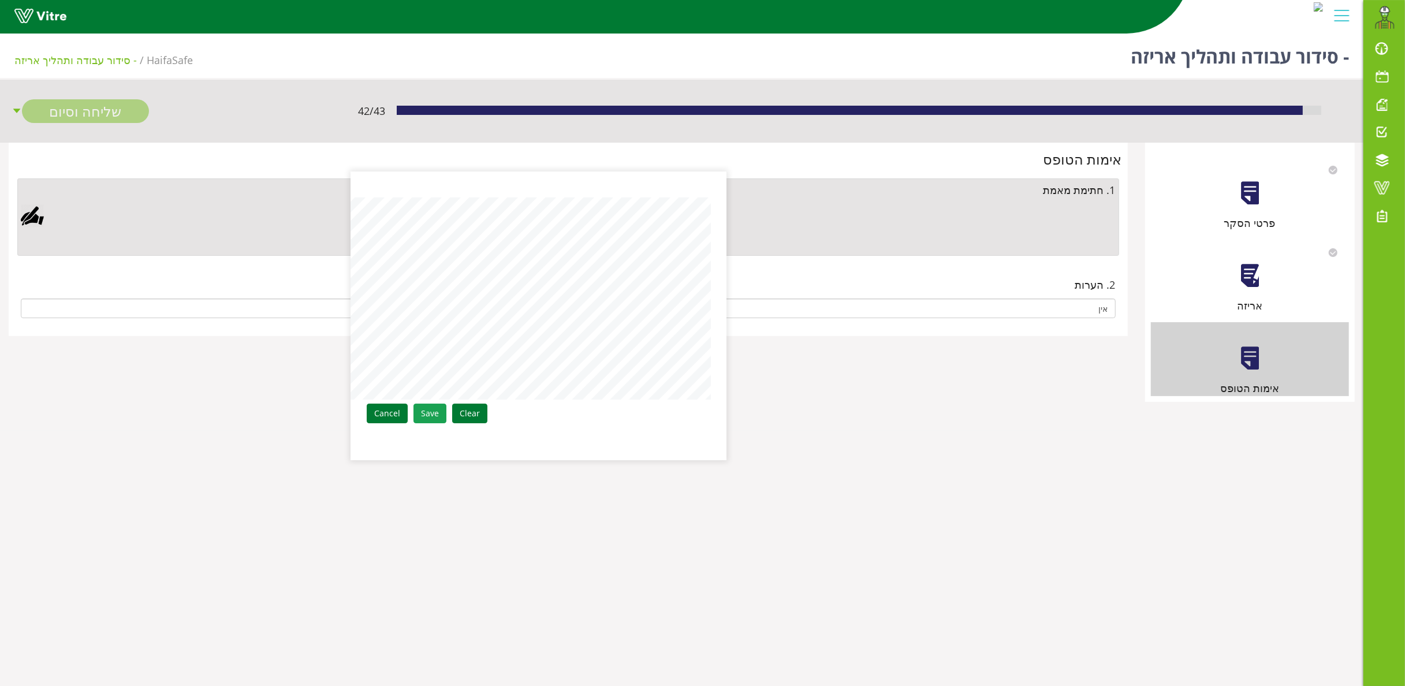
click at [432, 409] on link "Save" at bounding box center [429, 414] width 33 height 20
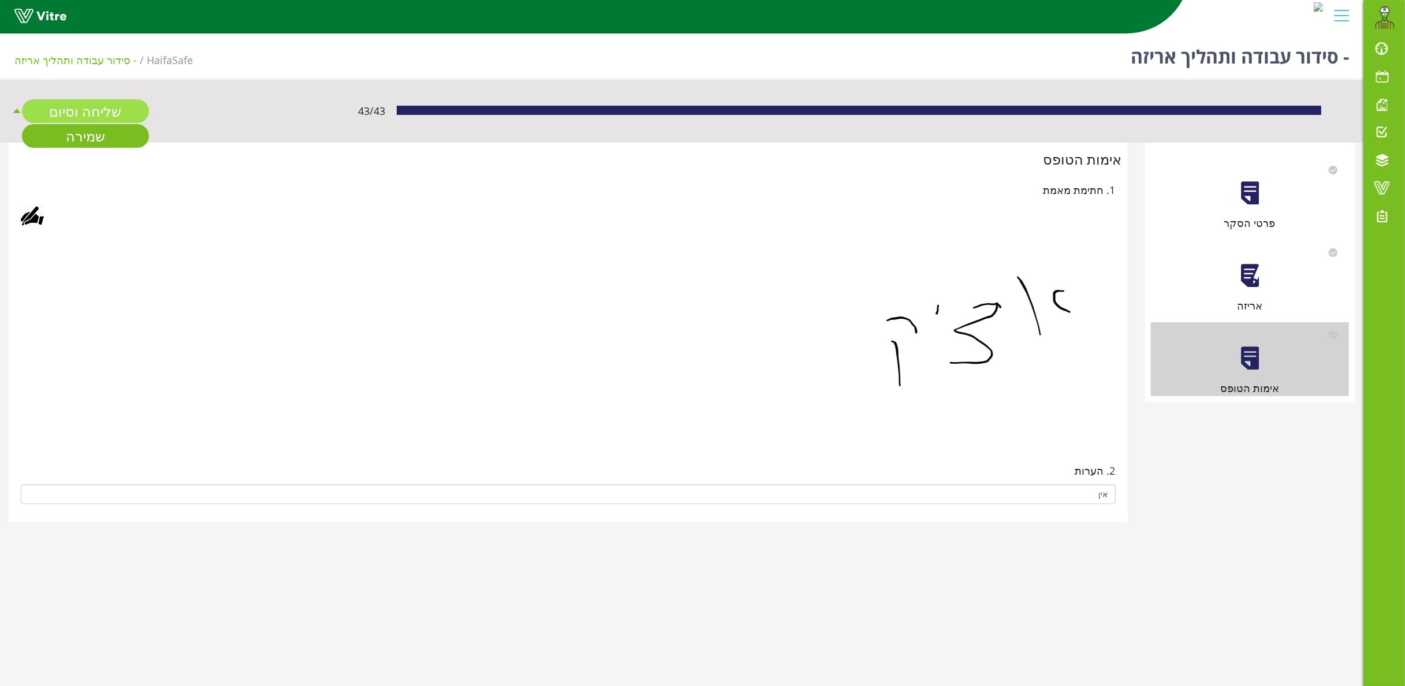
click at [98, 103] on link "שליחה וסיום" at bounding box center [85, 111] width 127 height 24
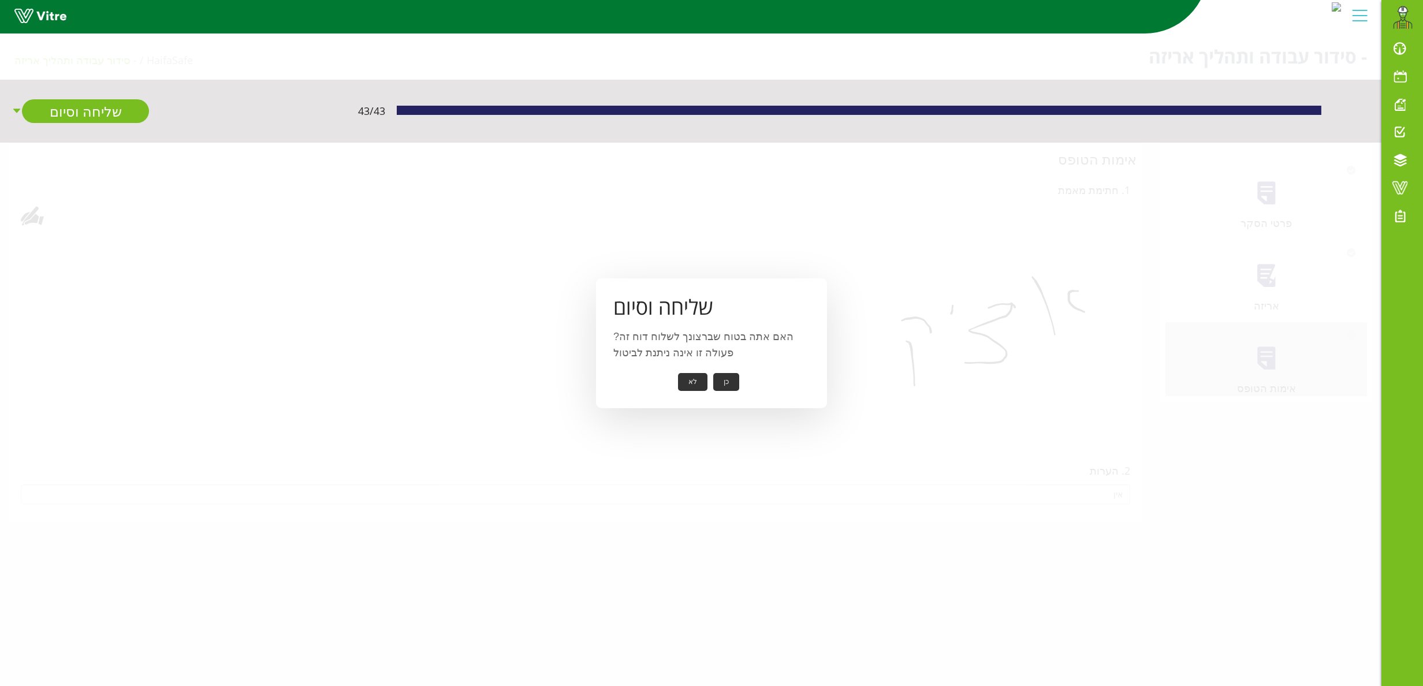
click at [730, 382] on button "כן" at bounding box center [726, 382] width 26 height 18
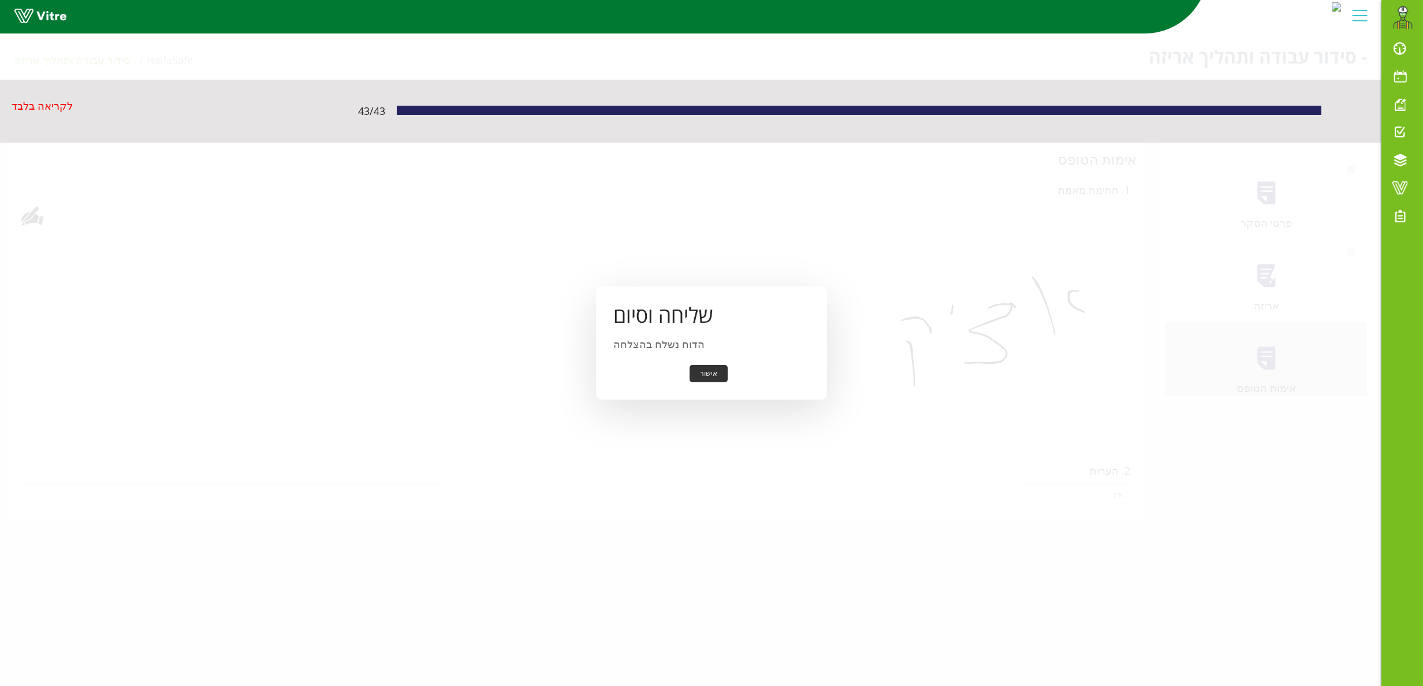
click at [702, 375] on button "אישור" at bounding box center [708, 374] width 38 height 18
